Goal: Information Seeking & Learning: Learn about a topic

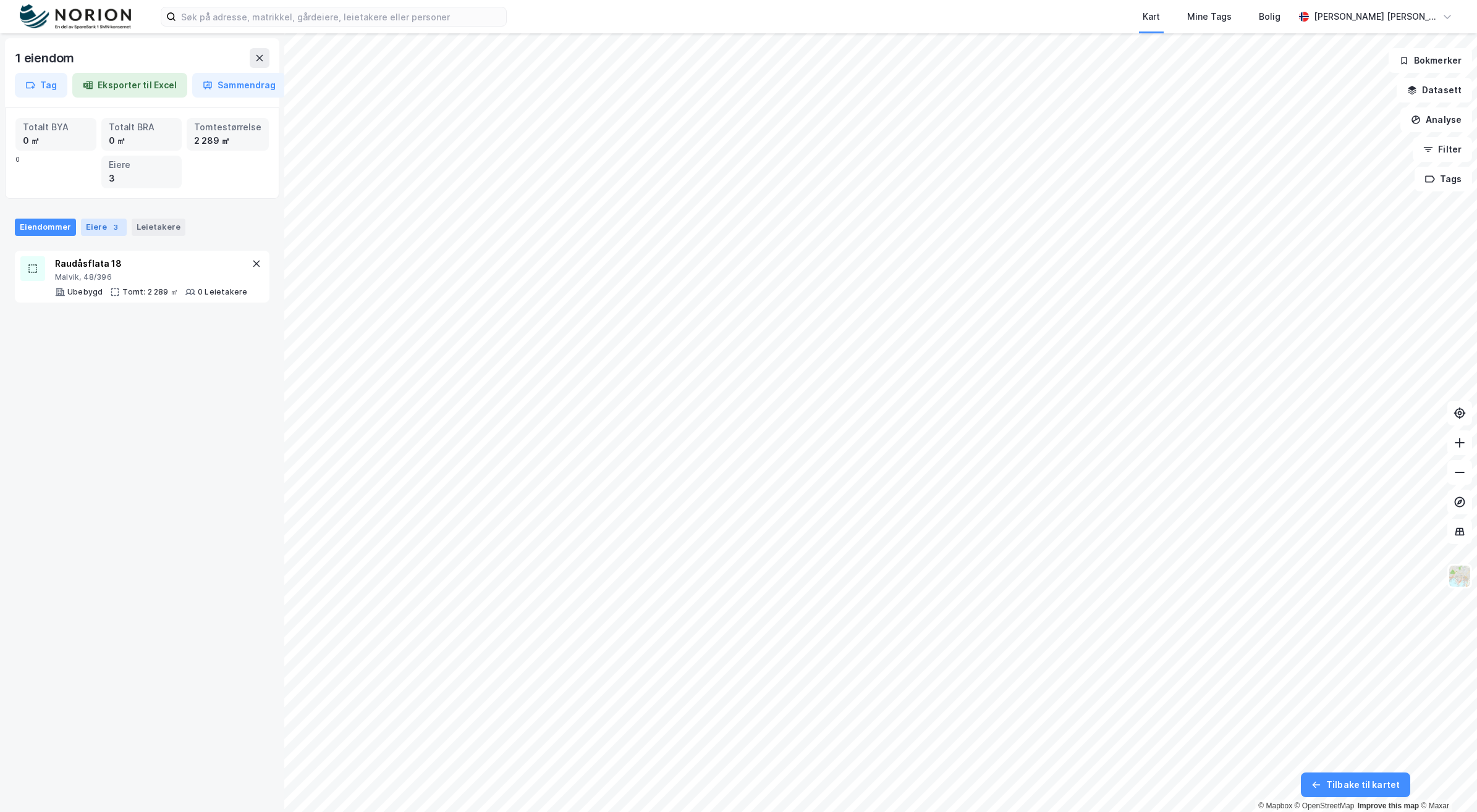
click at [109, 226] on div "3" at bounding box center [115, 226] width 12 height 12
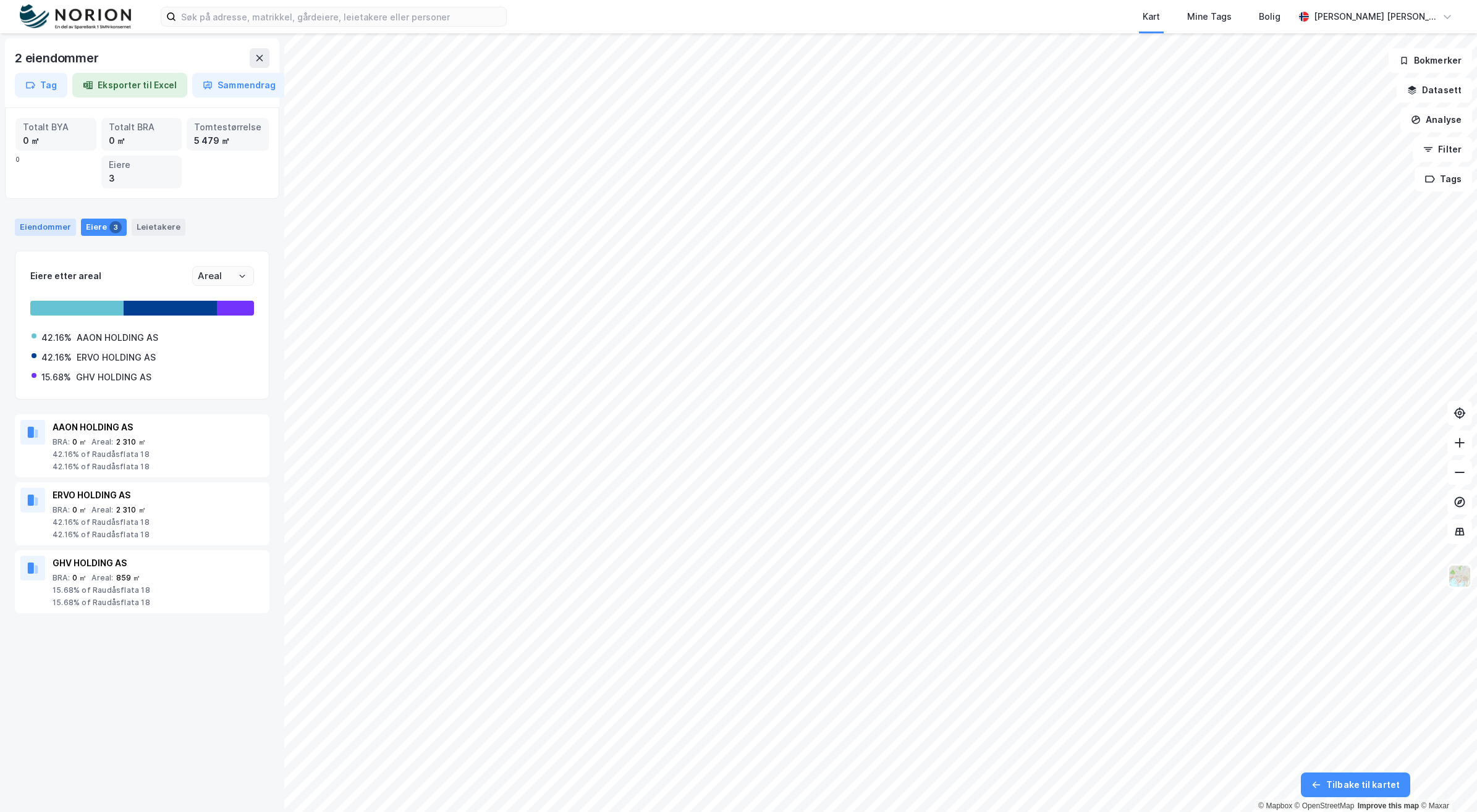
click at [59, 224] on div "Eiendommer" at bounding box center [45, 227] width 61 height 18
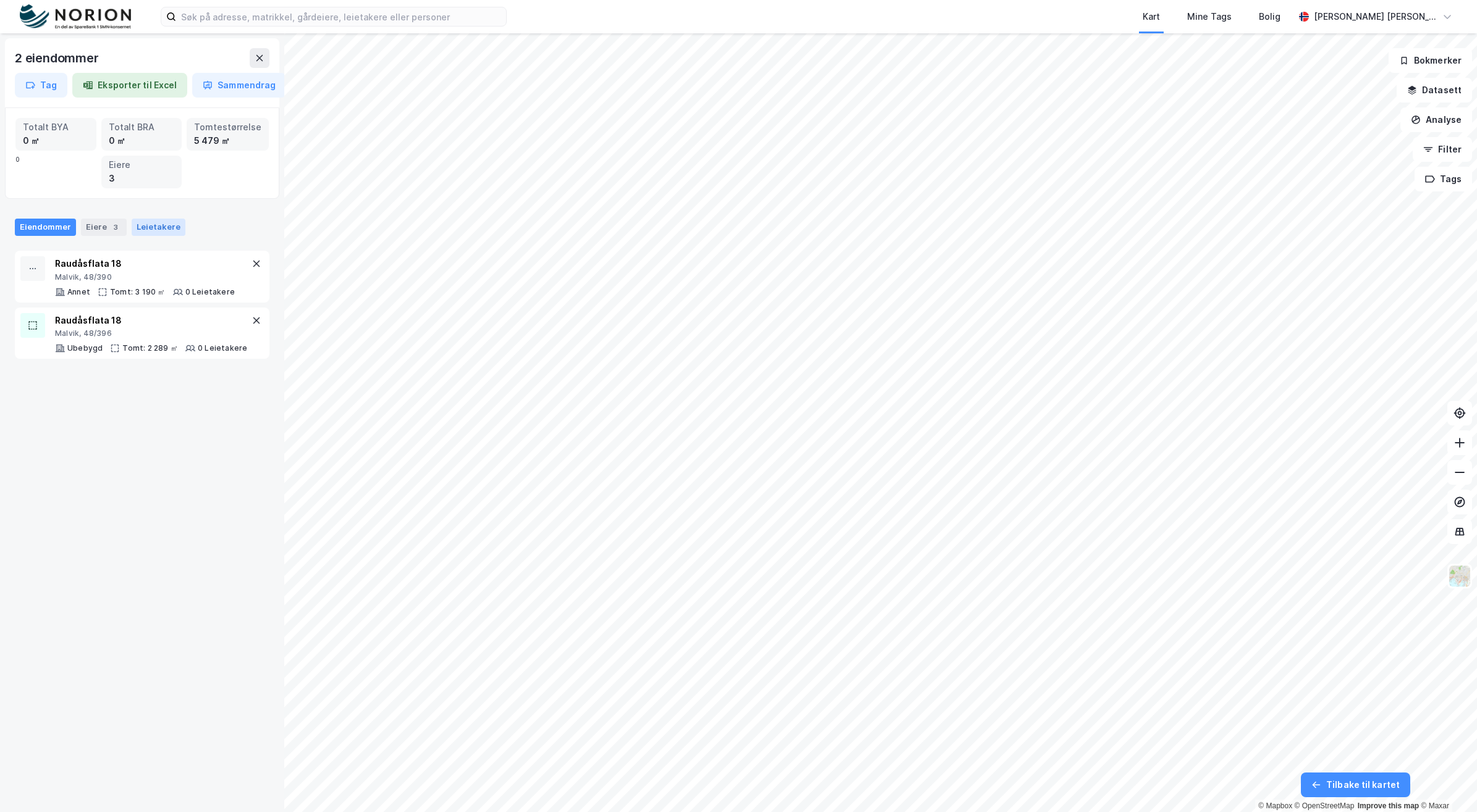
click at [146, 223] on div "Leietakere" at bounding box center [158, 227] width 54 height 18
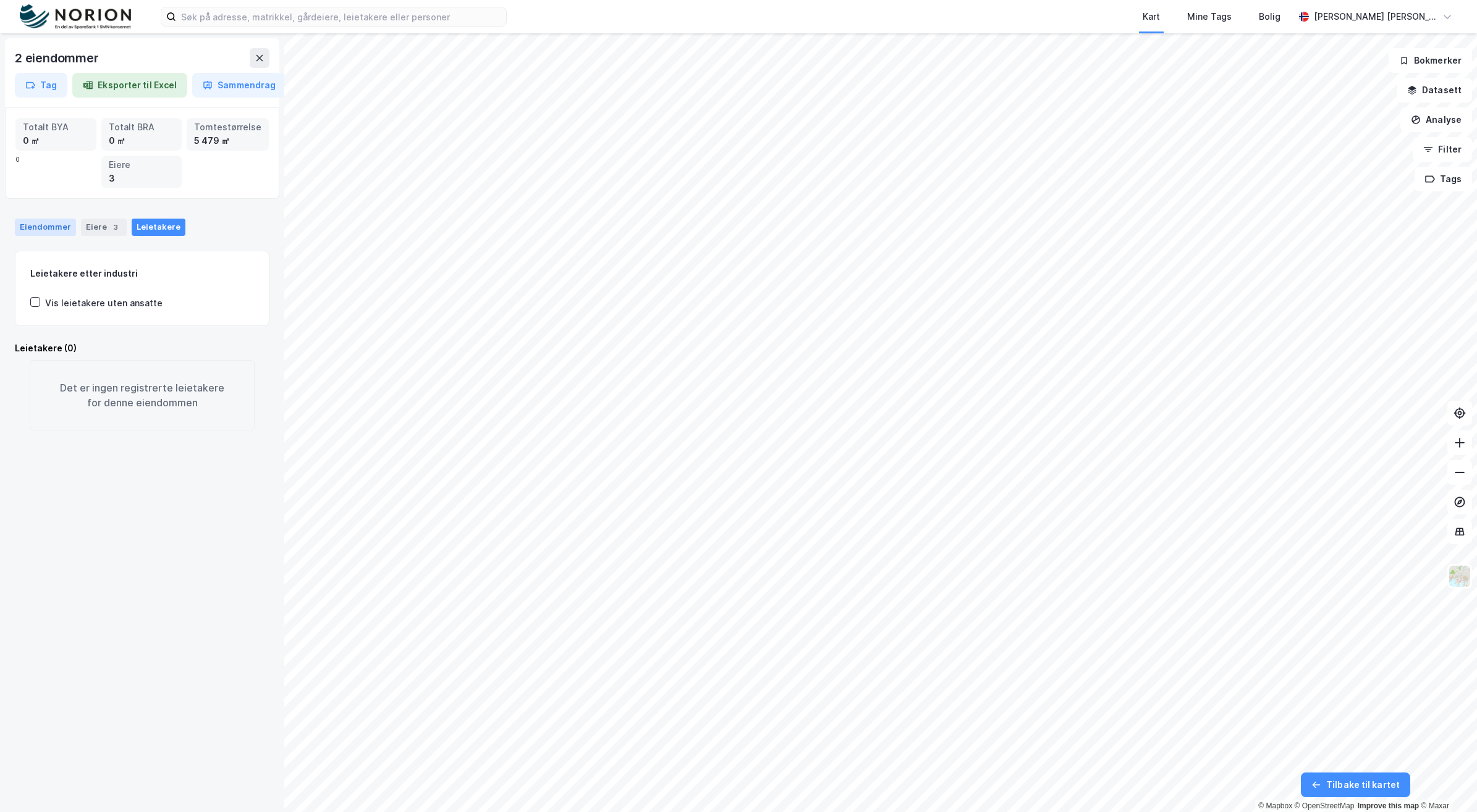
click at [55, 224] on div "Eiendommer" at bounding box center [45, 227] width 61 height 18
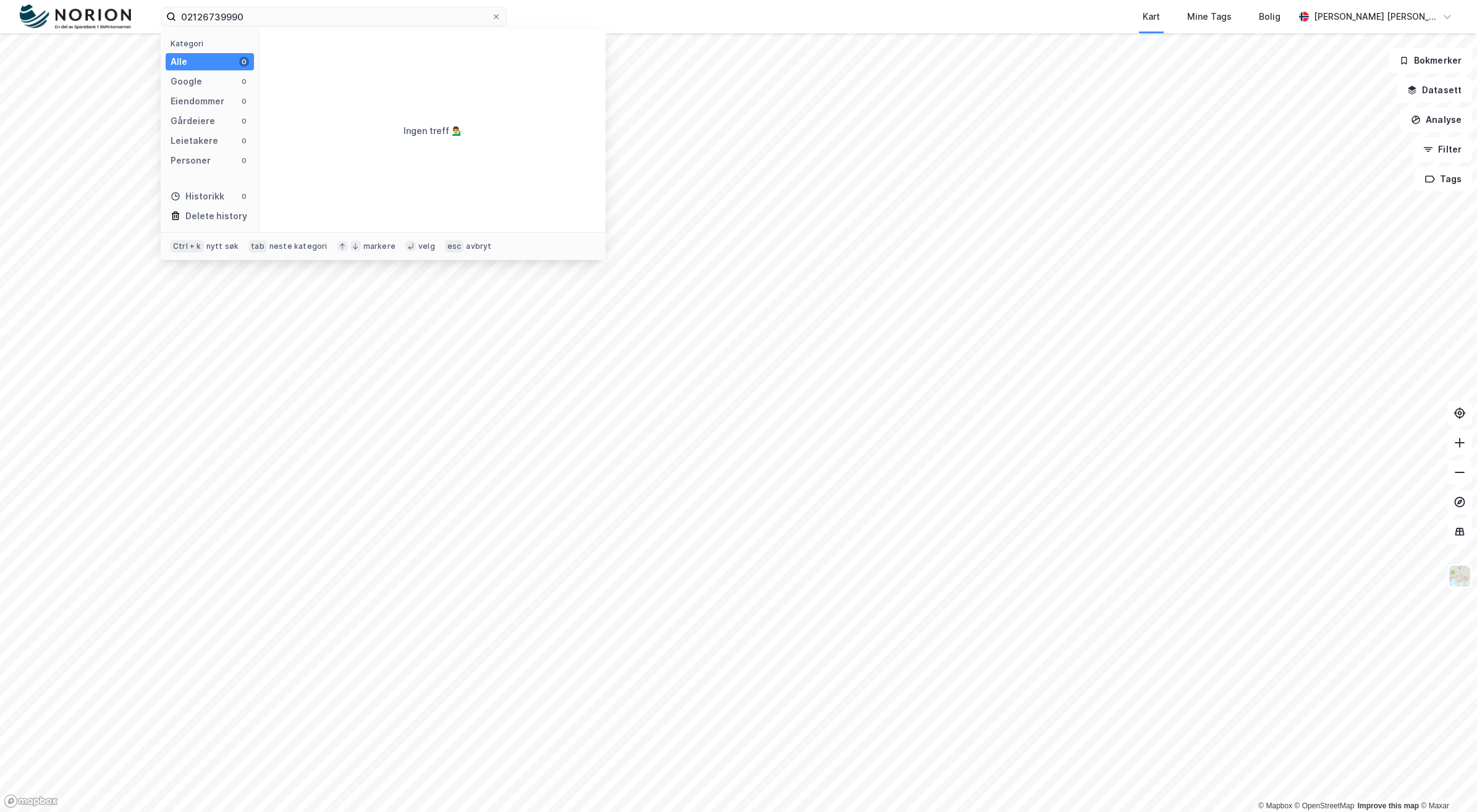
drag, startPoint x: 255, startPoint y: 12, endPoint x: 130, endPoint y: 25, distance: 125.7
click at [131, 25] on div "02126739990 Kategori Alle 0 Google 0 Eiendommer 0 Gårdeiere 0 Leietakere 0 Pers…" at bounding box center [738, 17] width 1477 height 34
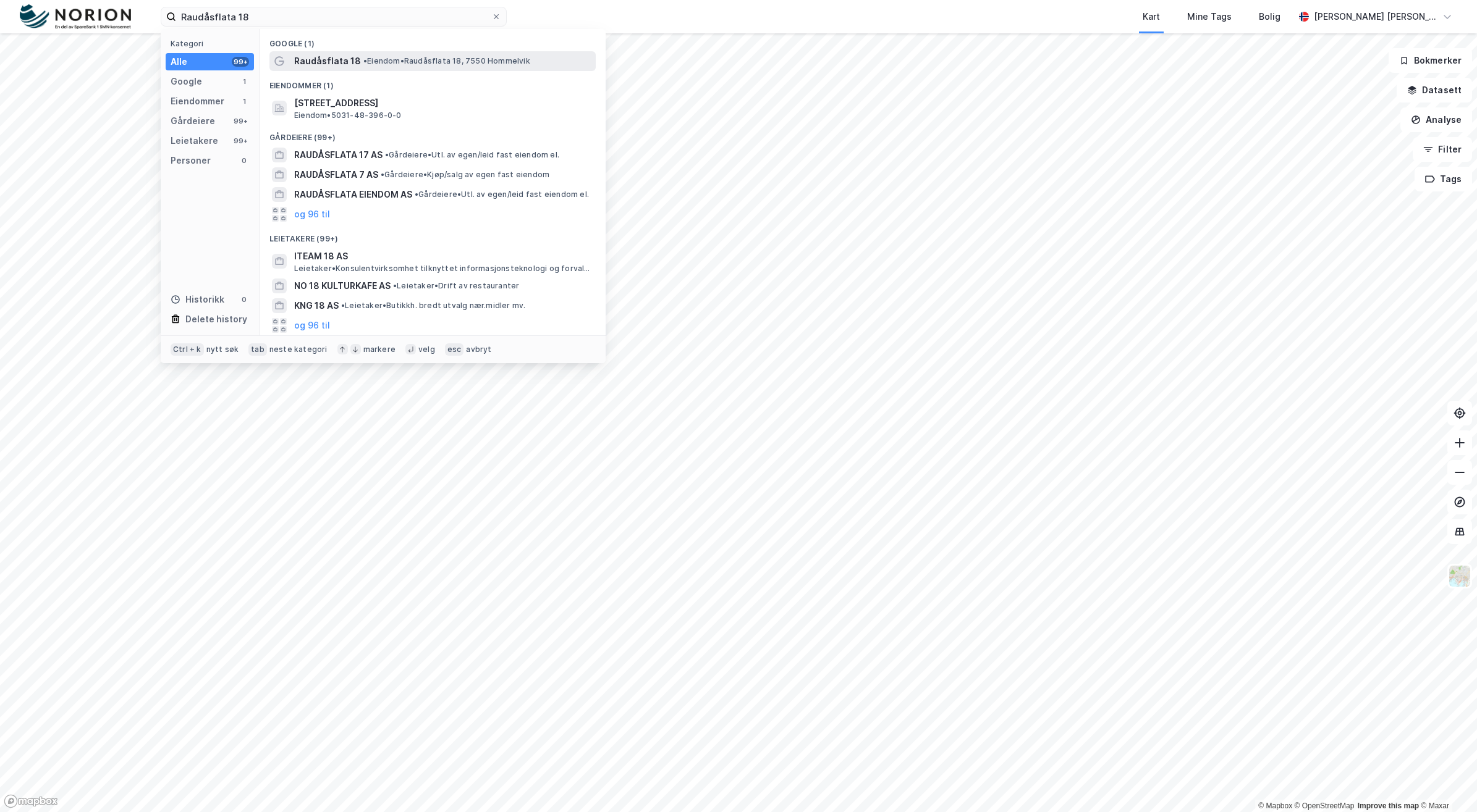
type input "Raudåsflata 18"
